Goal: Task Accomplishment & Management: Manage account settings

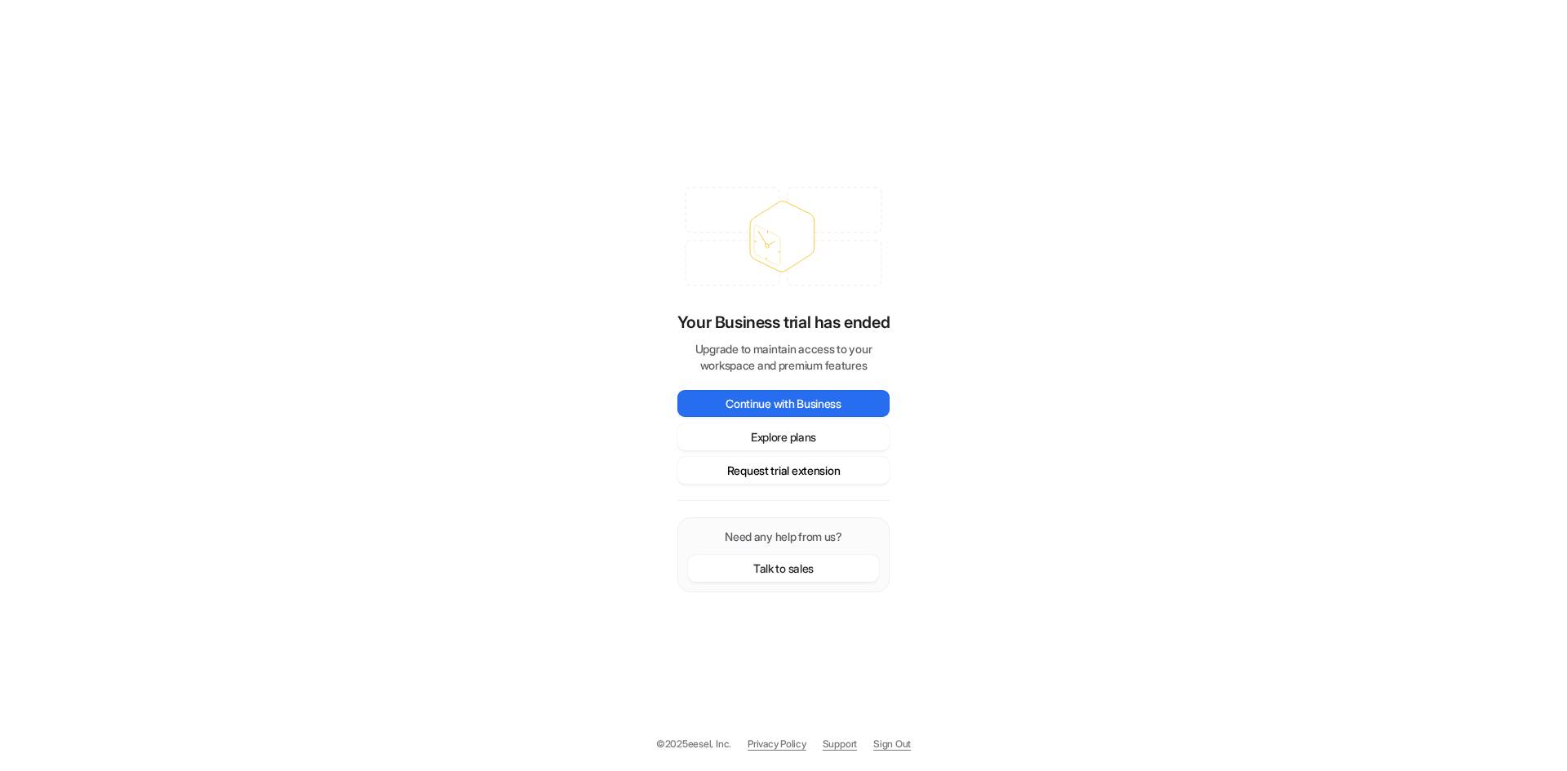
click at [819, 468] on button "Request trial extension" at bounding box center [783, 470] width 212 height 27
click at [792, 472] on button "Request trial extension" at bounding box center [783, 470] width 212 height 27
click at [786, 476] on button "Request trial extension" at bounding box center [783, 470] width 212 height 27
click at [759, 465] on button "Request trial extension" at bounding box center [783, 470] width 212 height 27
click at [759, 466] on button "Request trial extension" at bounding box center [783, 470] width 212 height 27
